Goal: Feedback & Contribution: Leave review/rating

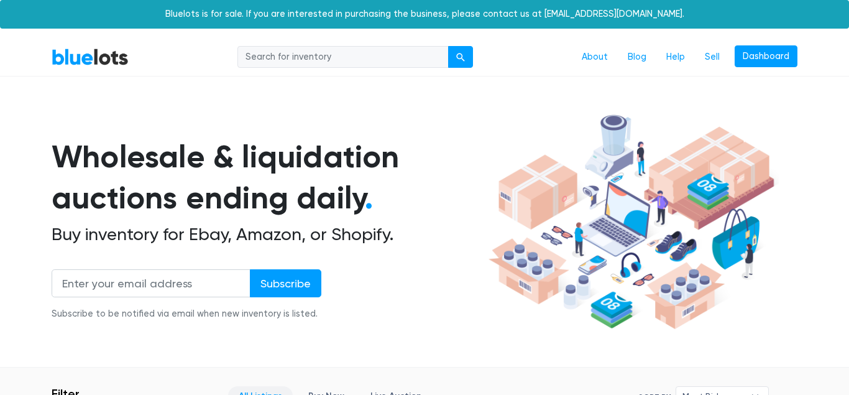
click at [753, 61] on link "Dashboard" at bounding box center [766, 56] width 63 height 22
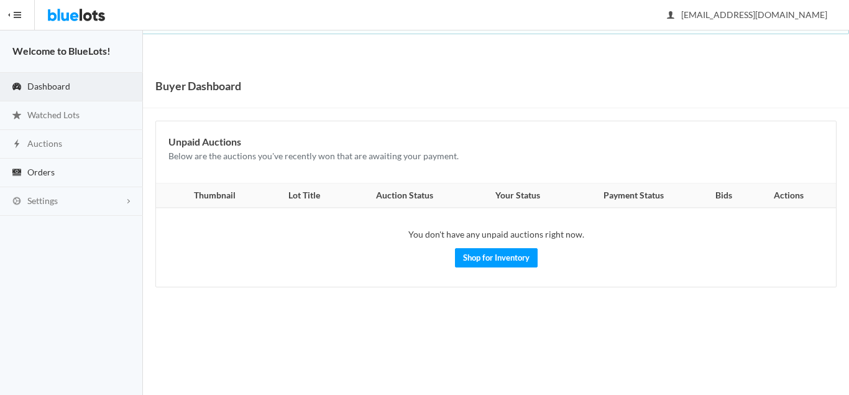
click at [52, 173] on span "Orders" at bounding box center [40, 172] width 27 height 11
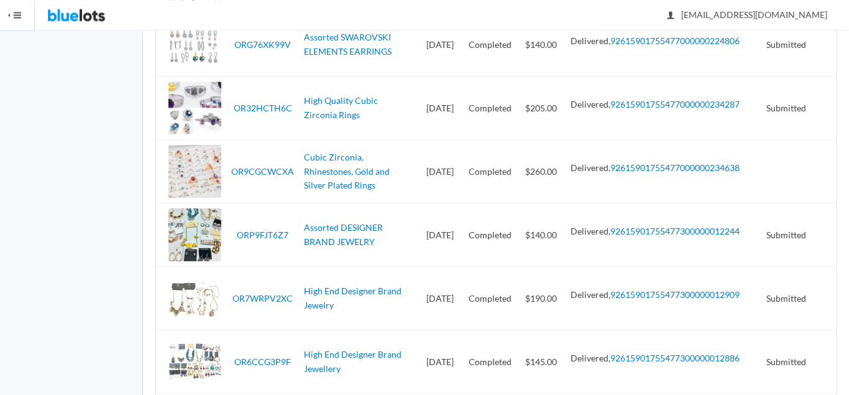
scroll to position [1935, 0]
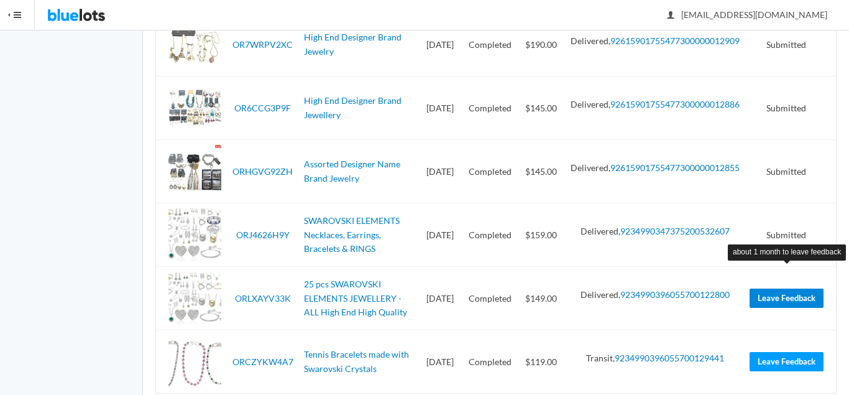
click at [786, 288] on link "Leave Feedback" at bounding box center [787, 297] width 74 height 19
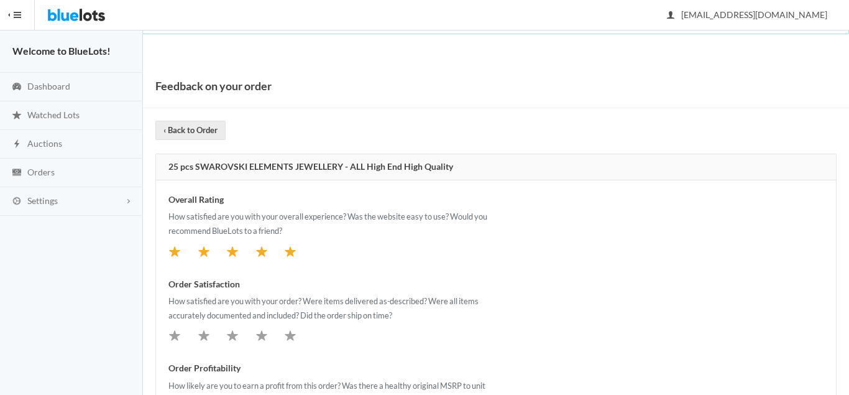
click at [290, 254] on icon "star" at bounding box center [290, 251] width 11 height 10
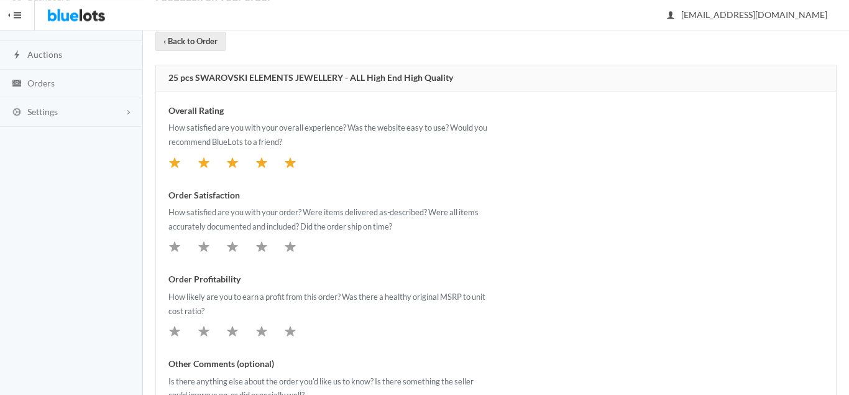
scroll to position [127, 0]
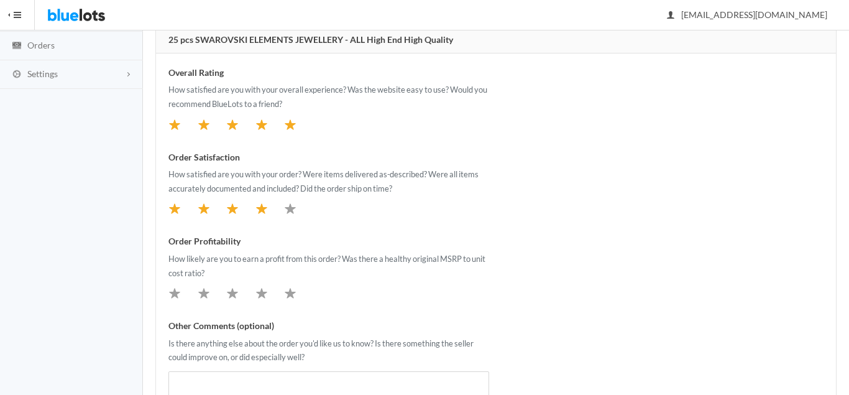
click at [259, 211] on icon "star" at bounding box center [261, 209] width 11 height 10
click at [290, 294] on icon "star" at bounding box center [290, 293] width 11 height 10
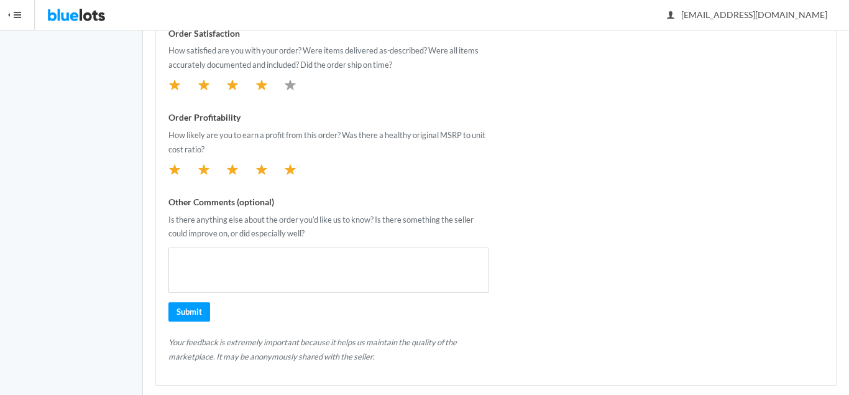
scroll to position [254, 0]
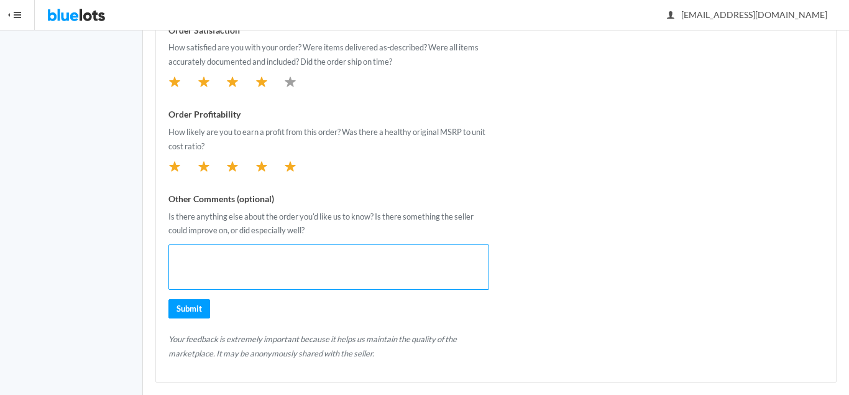
click at [388, 255] on textarea at bounding box center [328, 266] width 321 height 45
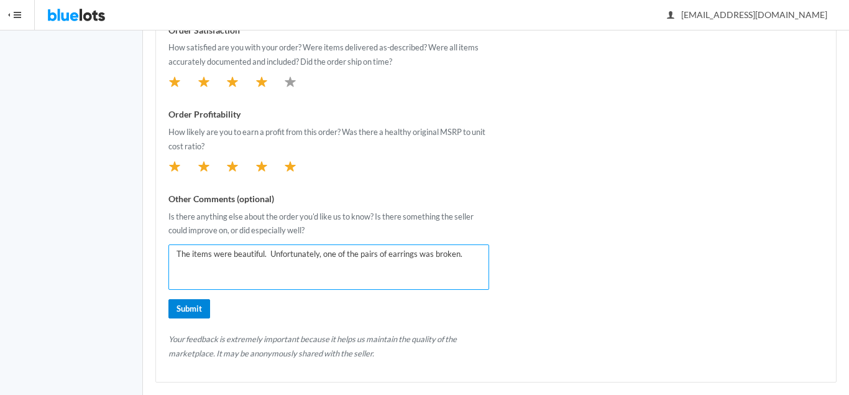
type textarea "The items were beautiful. Unfortunately, one of the pairs of earrings was broke…"
click at [181, 308] on input "Submit" at bounding box center [189, 308] width 42 height 19
